Goal: Register for event/course

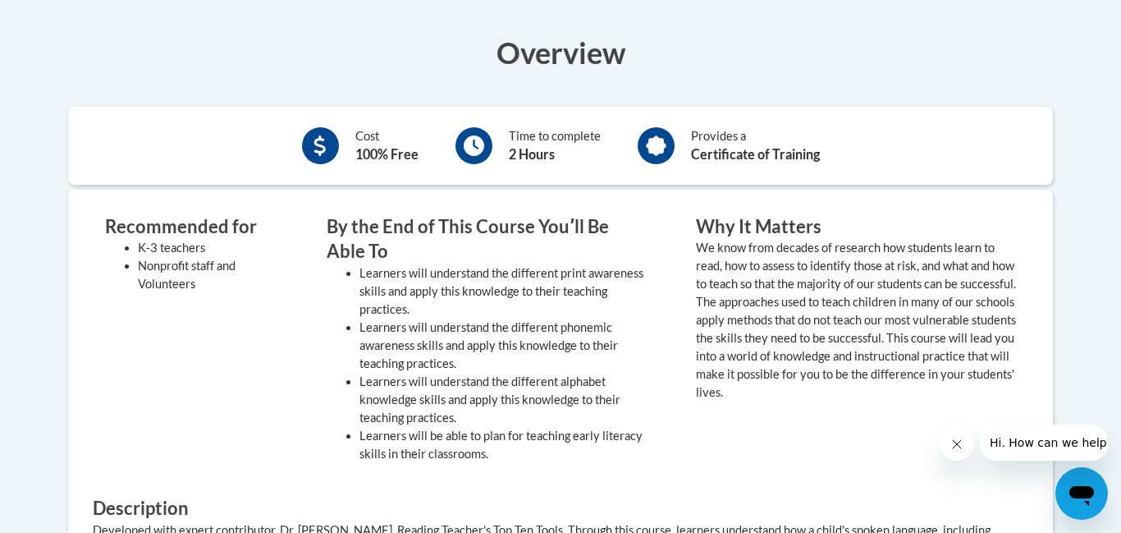
scroll to position [539, 0]
click at [563, 288] on li "Learners will understand the different print awareness skills and apply this kn…" at bounding box center [502, 290] width 287 height 54
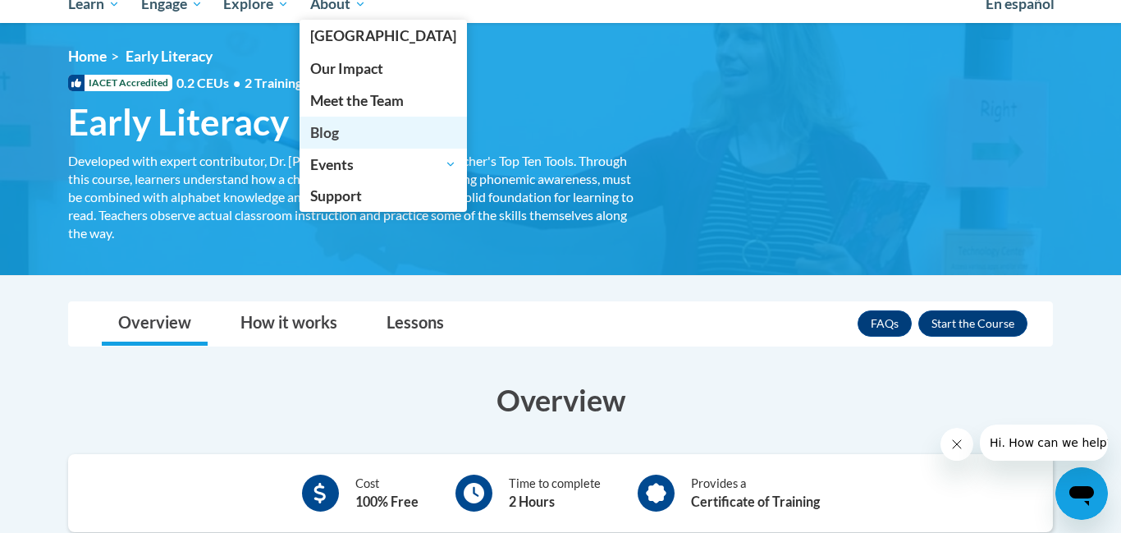
scroll to position [192, 0]
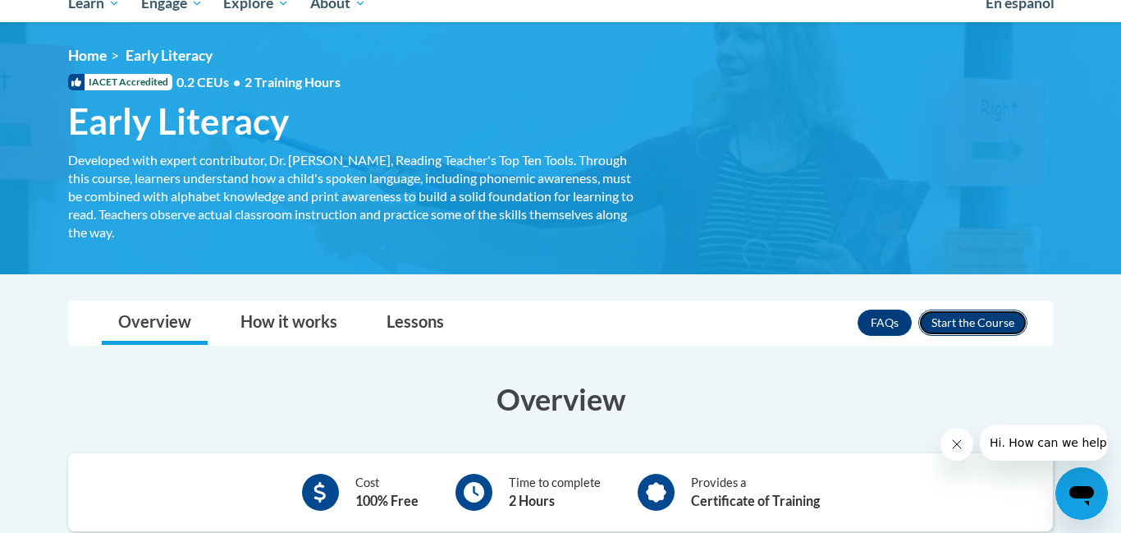
click at [949, 329] on button "Enroll" at bounding box center [972, 322] width 109 height 26
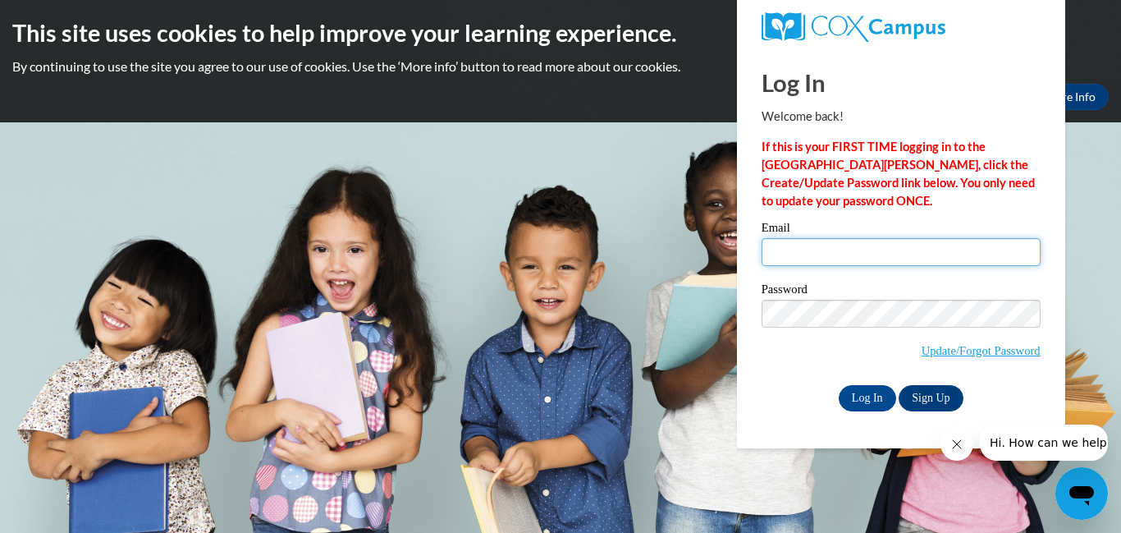
click at [799, 256] on input "Email" at bounding box center [901, 252] width 279 height 28
type input "[EMAIL_ADDRESS][DOMAIN_NAME]"
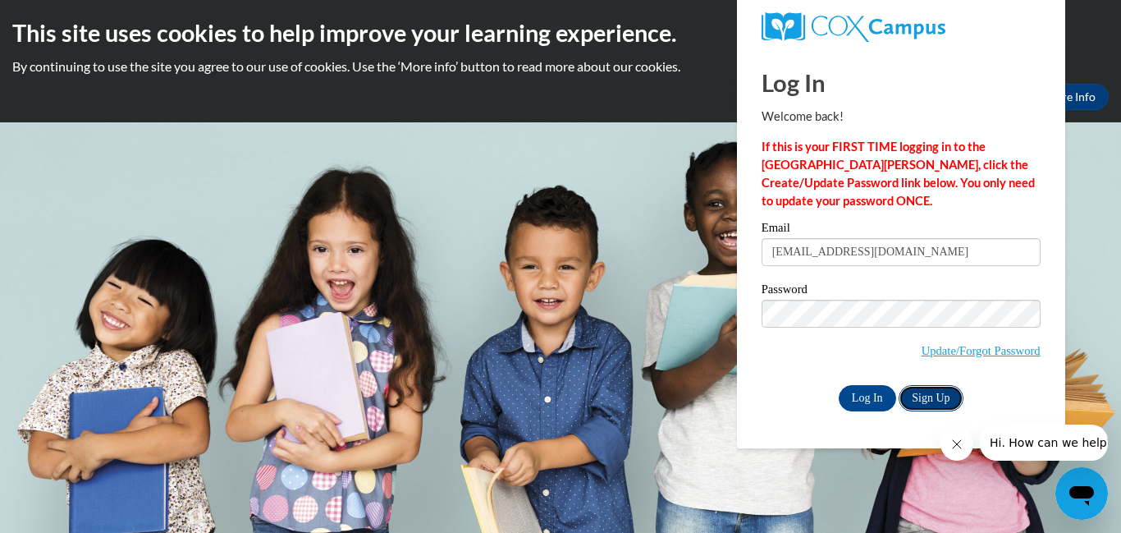
click at [947, 391] on link "Sign Up" at bounding box center [931, 398] width 64 height 26
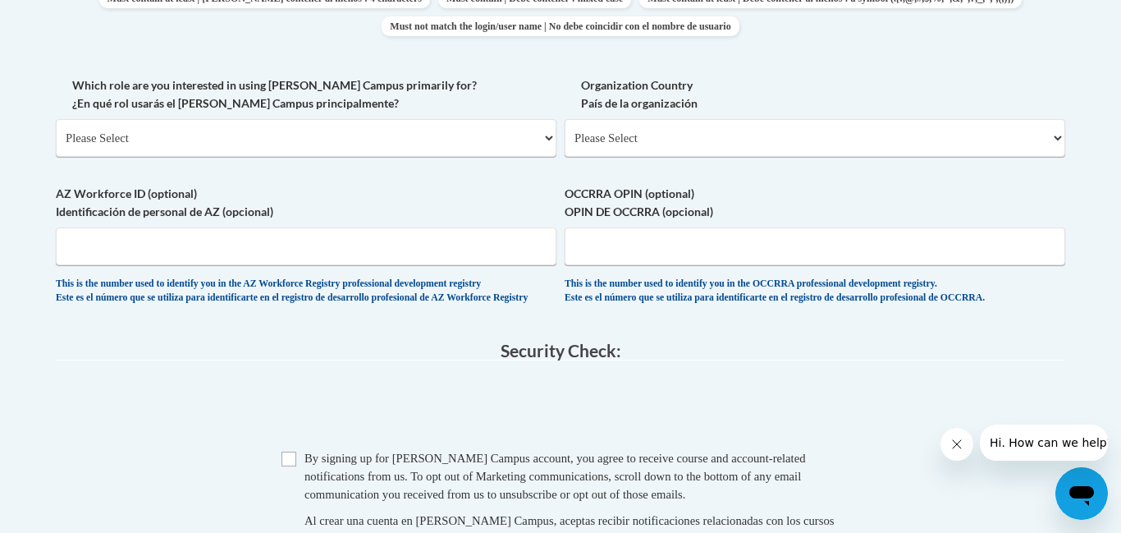
scroll to position [900, 0]
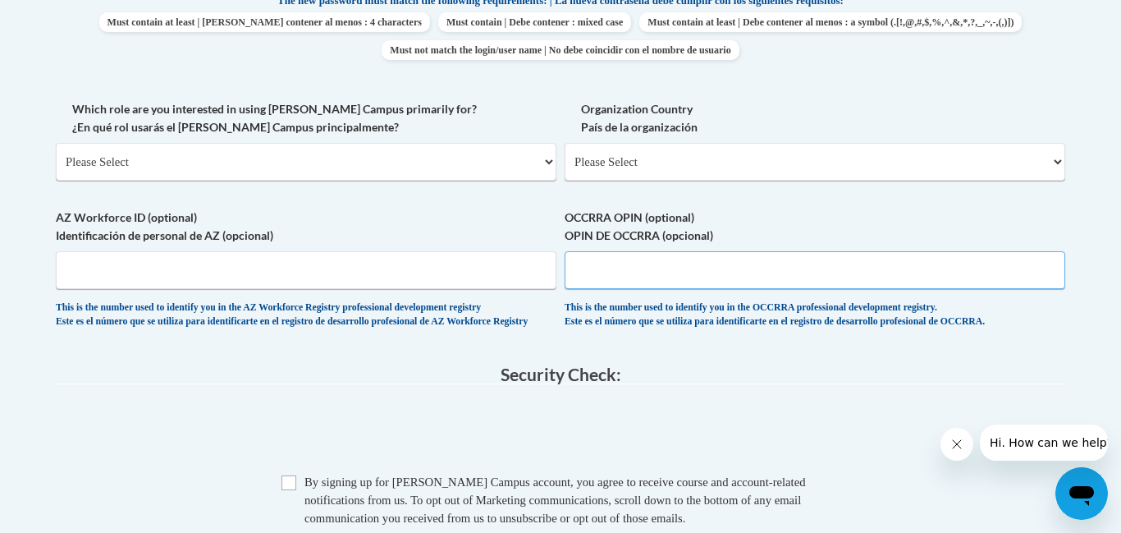
click at [611, 278] on input "OCCRRA OPIN (optional) OPIN DE OCCRRA (opcional)" at bounding box center [815, 270] width 501 height 38
click at [428, 176] on select "Please Select College/University | Colegio/Universidad Community/Nonprofit Part…" at bounding box center [306, 162] width 501 height 38
select select "fbf2d438-af2f-41f8-98f1-81c410e29de3"
click at [56, 143] on select "Please Select College/University | Colegio/Universidad Community/Nonprofit Part…" at bounding box center [306, 162] width 501 height 38
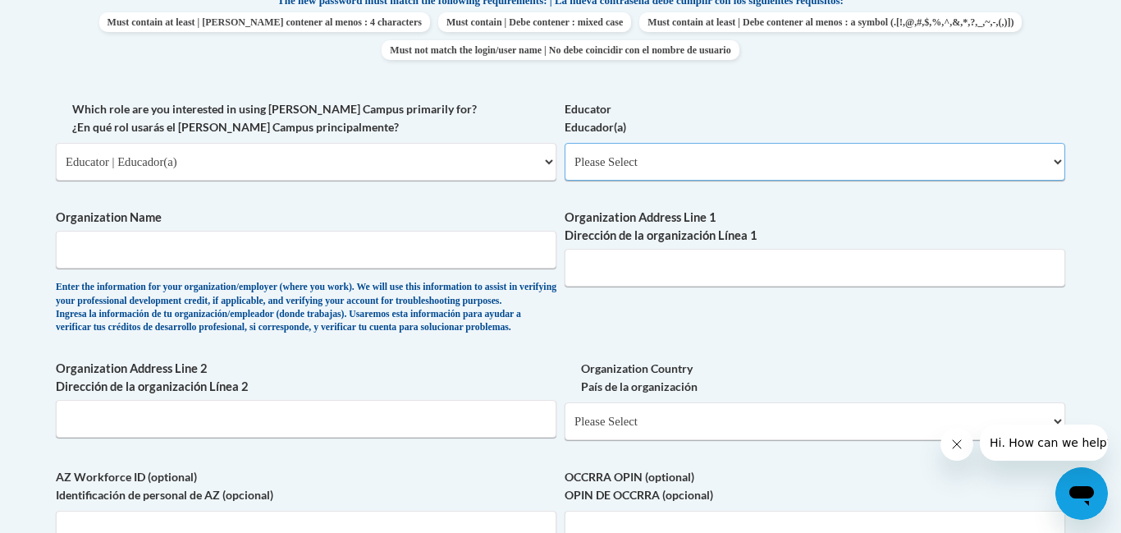
click at [634, 160] on select "Please Select Early Learning/Daycare Teacher/Family Home Care Provider | Maestr…" at bounding box center [815, 162] width 501 height 38
select select "8e40623d-54d0-45cd-9f92-5df65cd3f8cf"
click at [565, 143] on select "Please Select Early Learning/Daycare Teacher/Family Home Care Provider | Maestr…" at bounding box center [815, 162] width 501 height 38
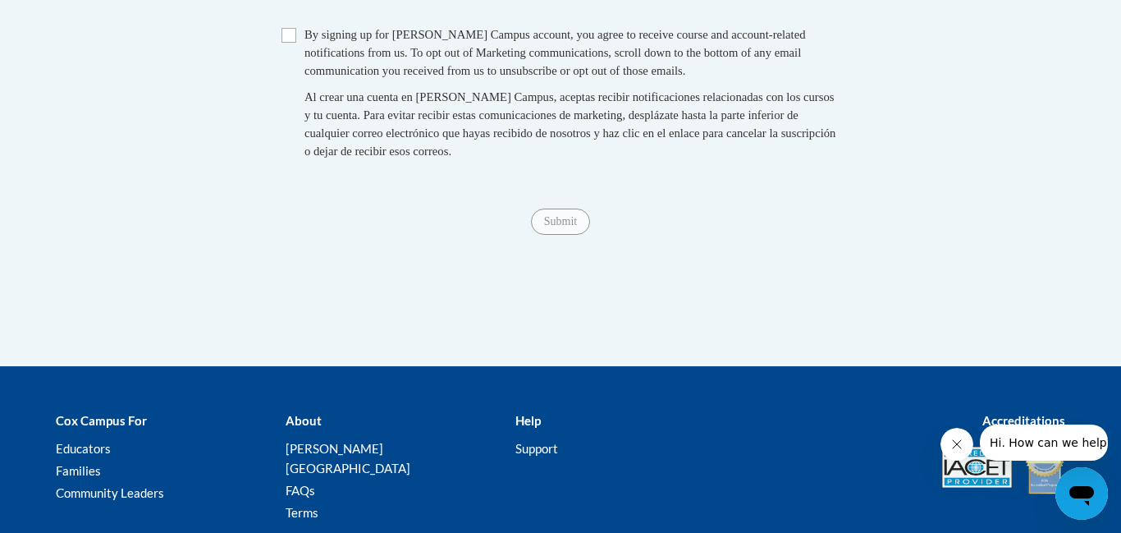
scroll to position [0, 0]
